Goal: Transaction & Acquisition: Purchase product/service

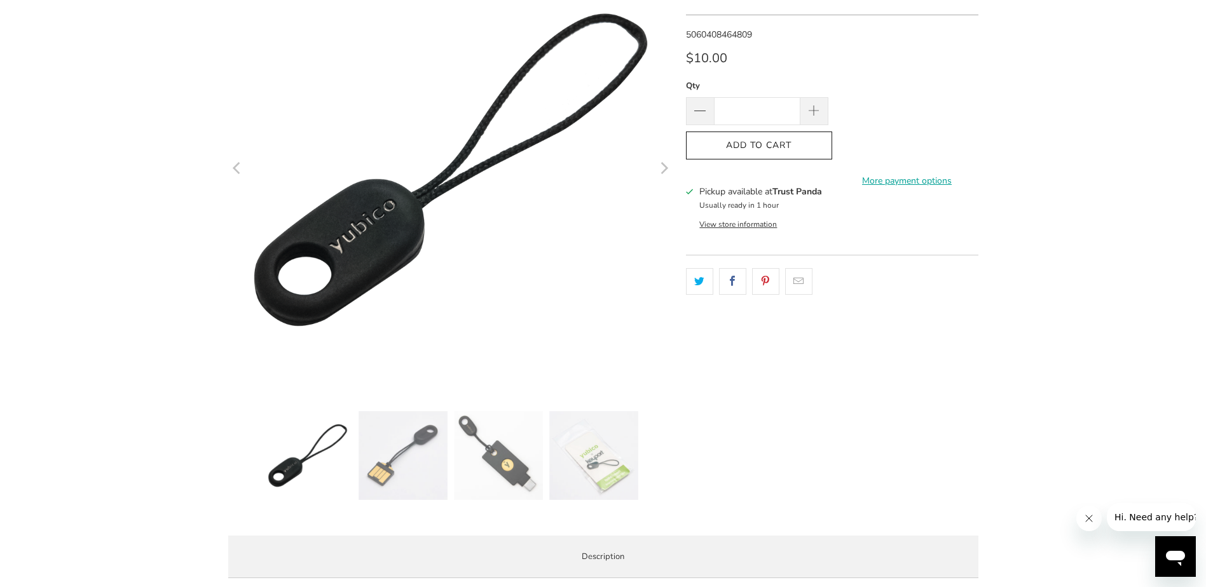
scroll to position [191, 0]
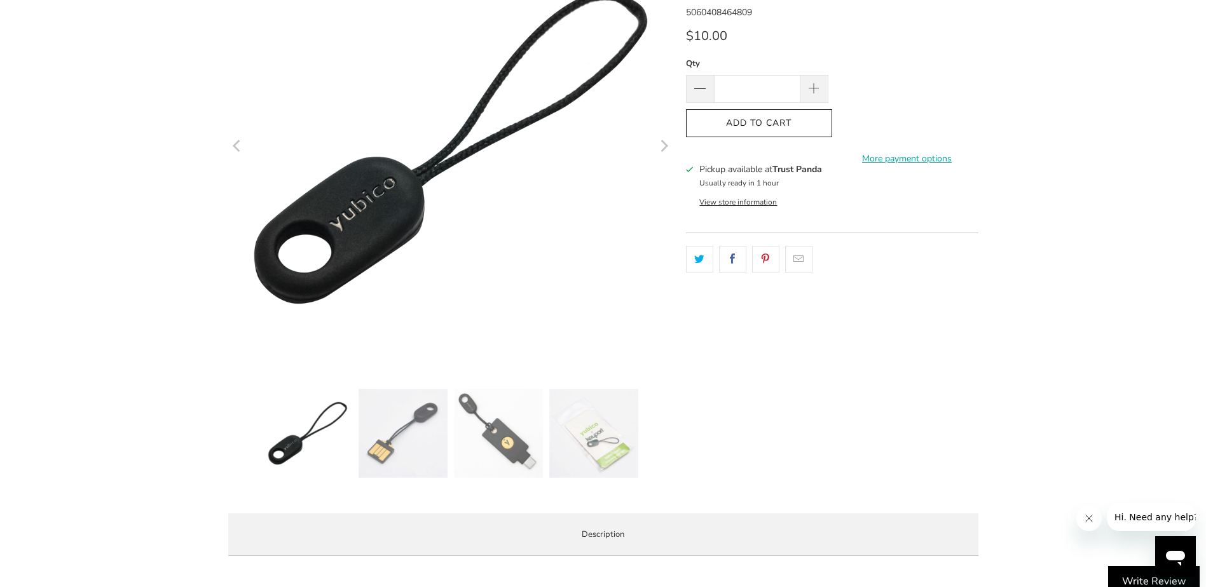
click at [505, 430] on img at bounding box center [498, 433] width 89 height 89
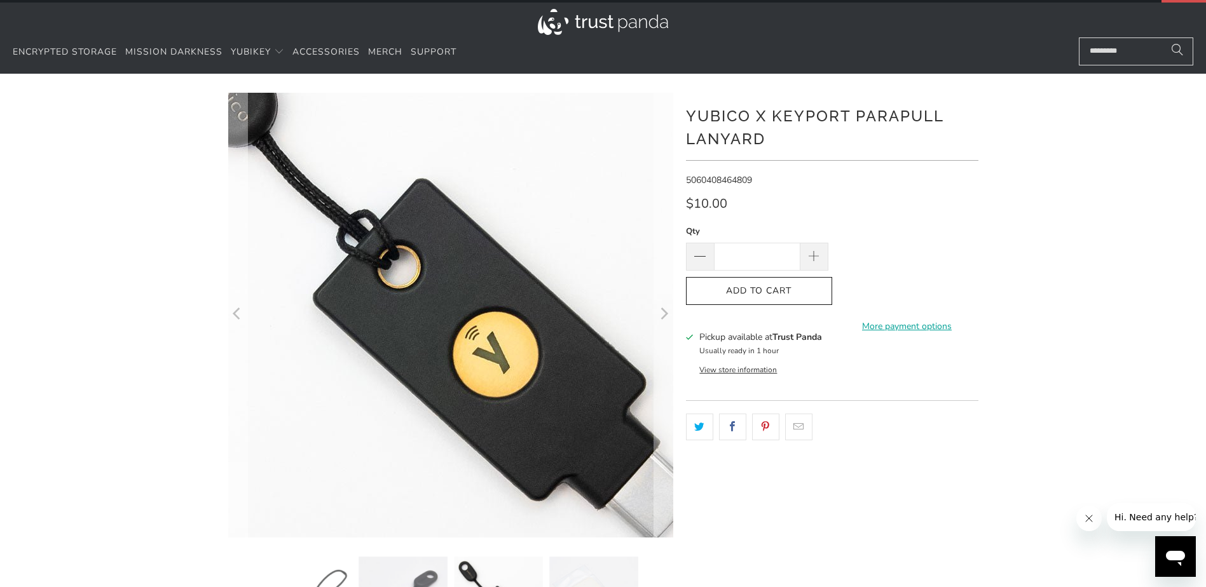
scroll to position [0, 0]
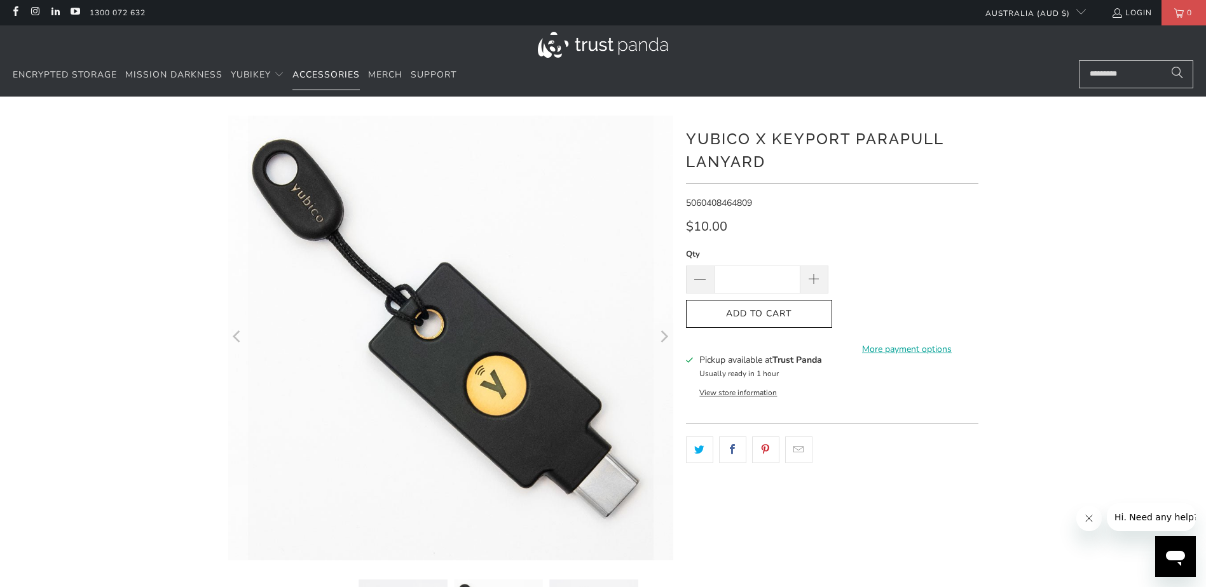
click at [303, 66] on link "Accessories" at bounding box center [325, 75] width 67 height 30
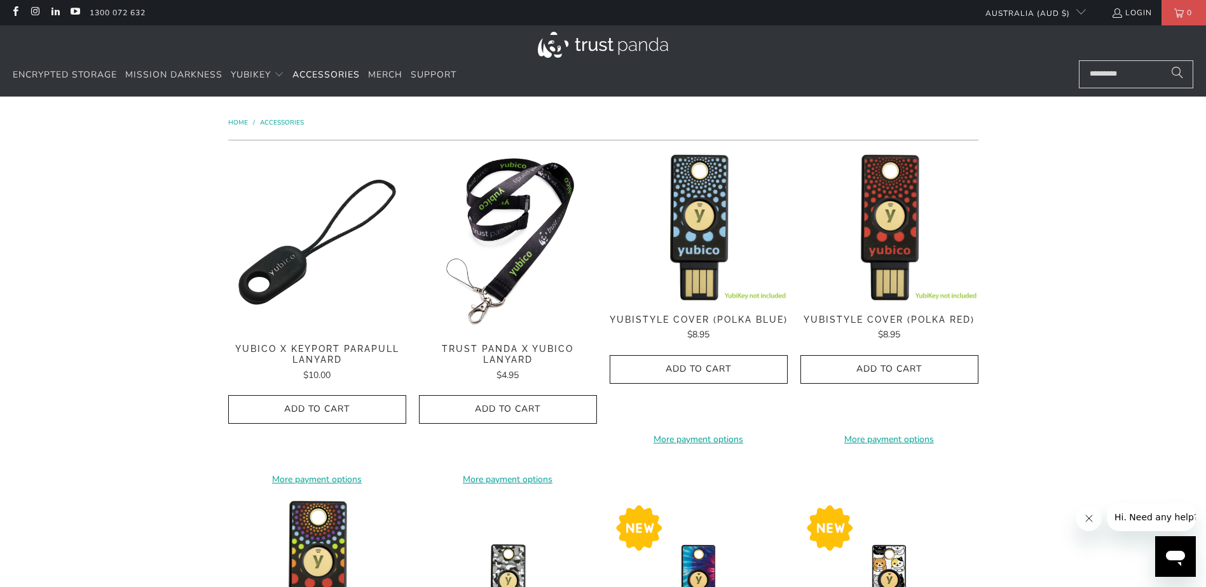
click at [518, 199] on img at bounding box center [508, 242] width 178 height 178
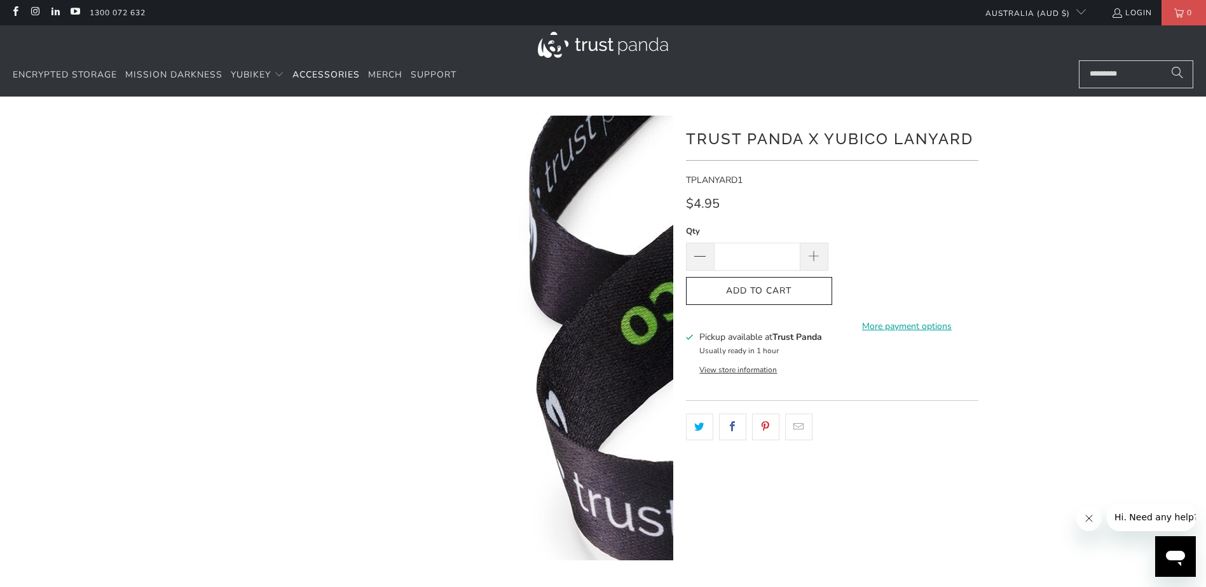
click at [252, 212] on img at bounding box center [832, 582] width 1302 height 1302
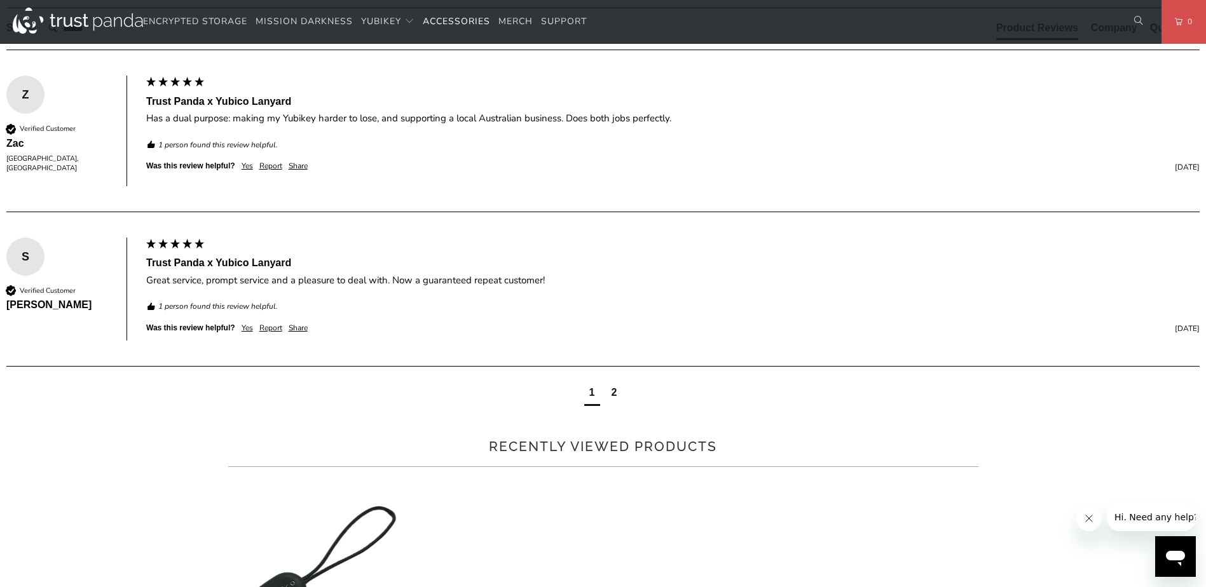
scroll to position [699, 0]
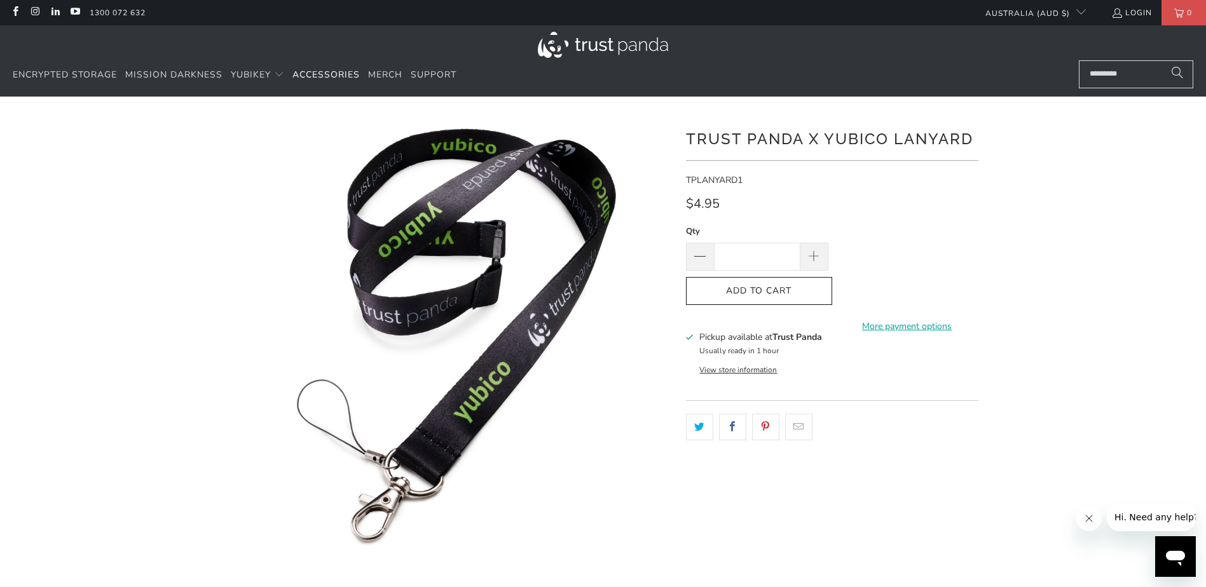
drag, startPoint x: 772, startPoint y: 260, endPoint x: 733, endPoint y: 260, distance: 39.4
click at [733, 260] on input "*" at bounding box center [757, 257] width 86 height 28
type input "**"
click at [775, 310] on div "Qty ** Add to Cart More payment options This item is a recurring or deferred pu…" at bounding box center [832, 277] width 292 height 107
click at [779, 299] on button "Add to Cart" at bounding box center [759, 291] width 146 height 29
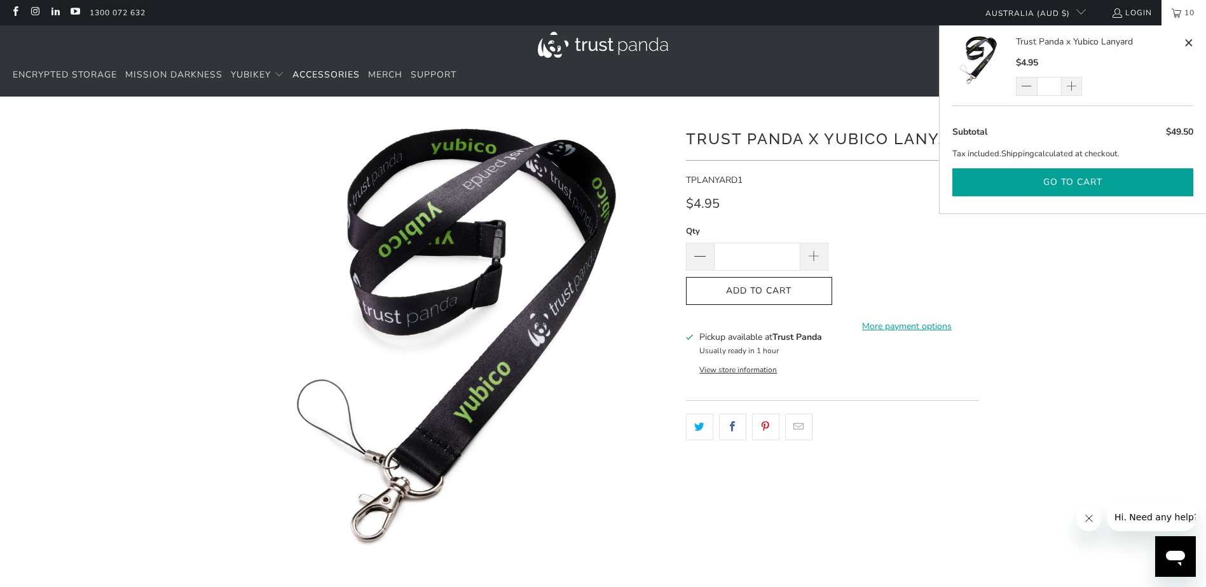
click at [1046, 184] on button "Go to cart" at bounding box center [1072, 182] width 241 height 29
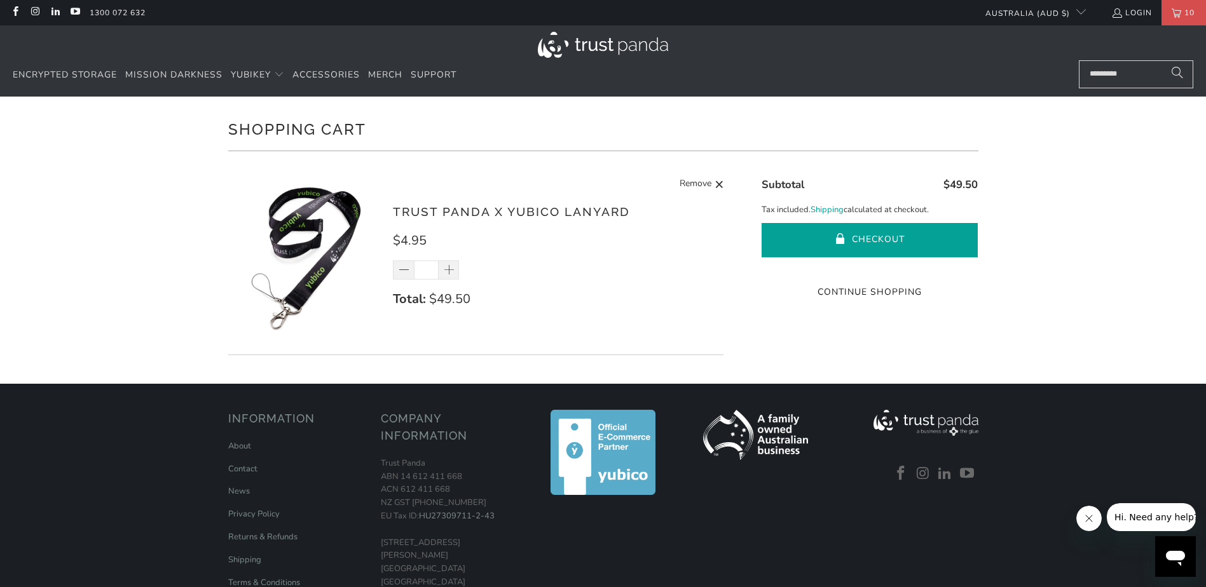
click at [874, 248] on button "Checkout" at bounding box center [869, 240] width 216 height 34
